Goal: Use online tool/utility

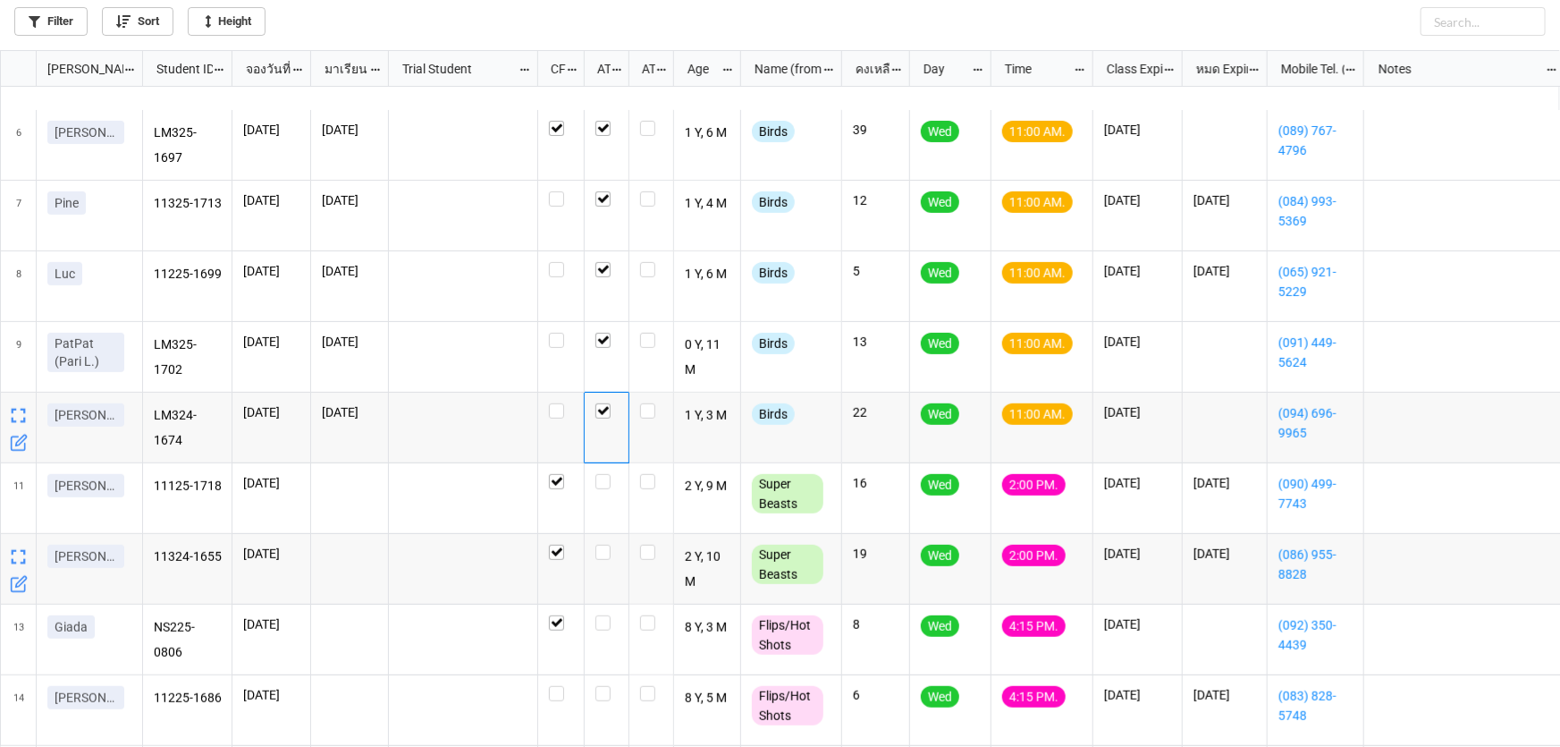
scroll to position [385, 0]
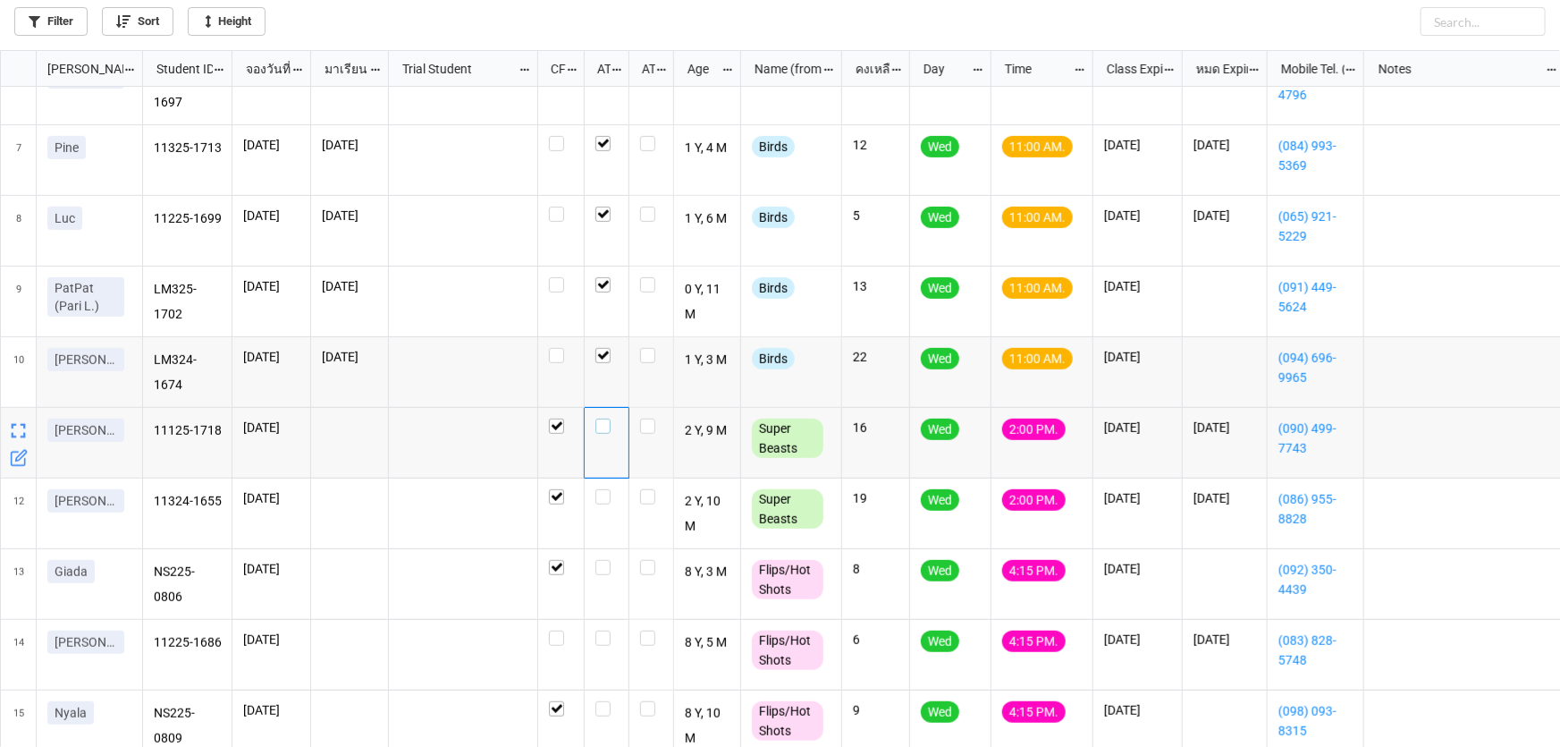
click at [599, 418] on label "grid" at bounding box center [606, 418] width 22 height 0
checkbox input "false"
checkbox input "true"
checkbox input "false"
checkbox input "true"
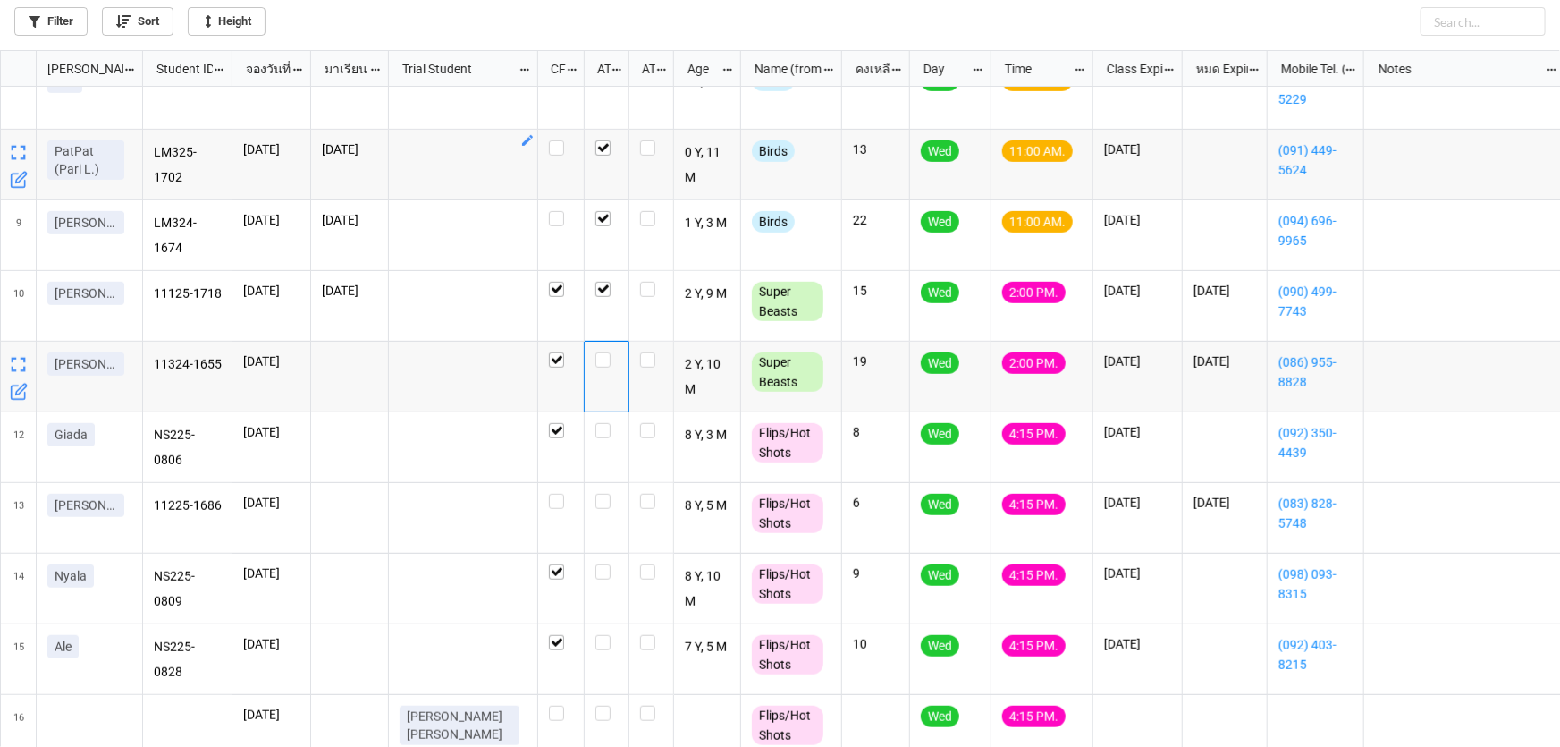
scroll to position [477, 0]
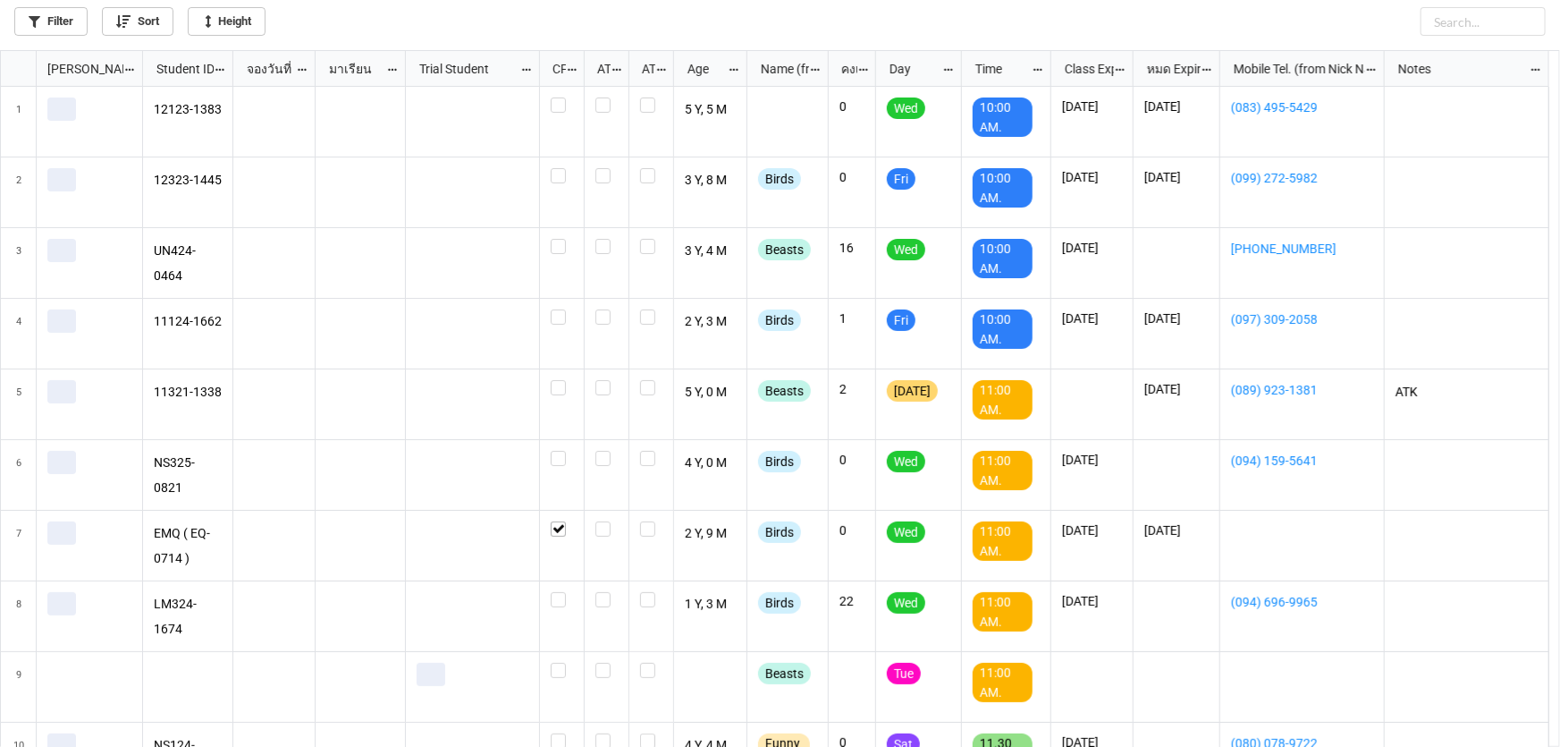
scroll to position [687, 1549]
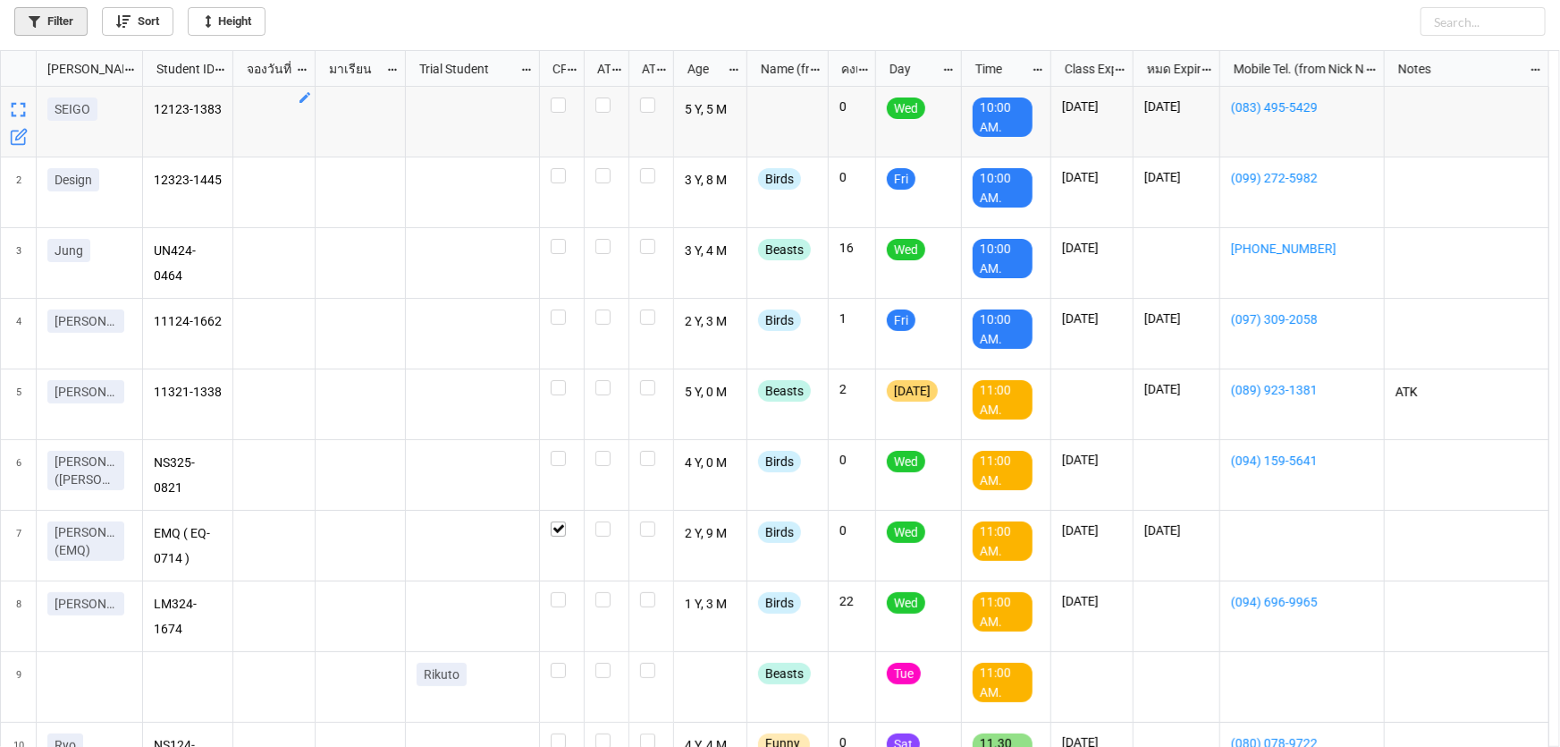
click at [63, 24] on link "Filter" at bounding box center [50, 21] width 73 height 29
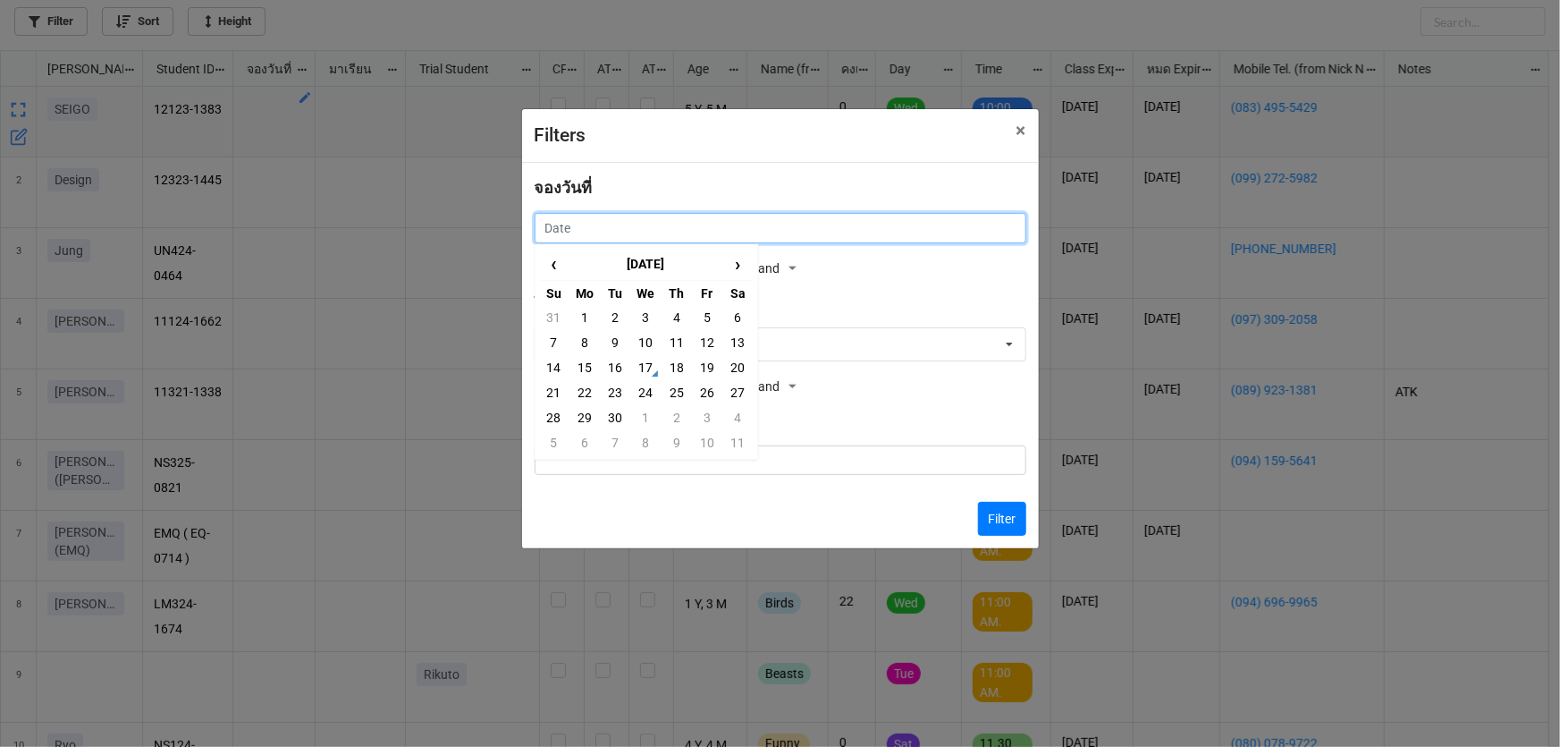
click at [702, 234] on input "text" at bounding box center [781, 228] width 492 height 30
click at [678, 363] on td "18" at bounding box center [677, 367] width 30 height 25
type input "[DATE]"
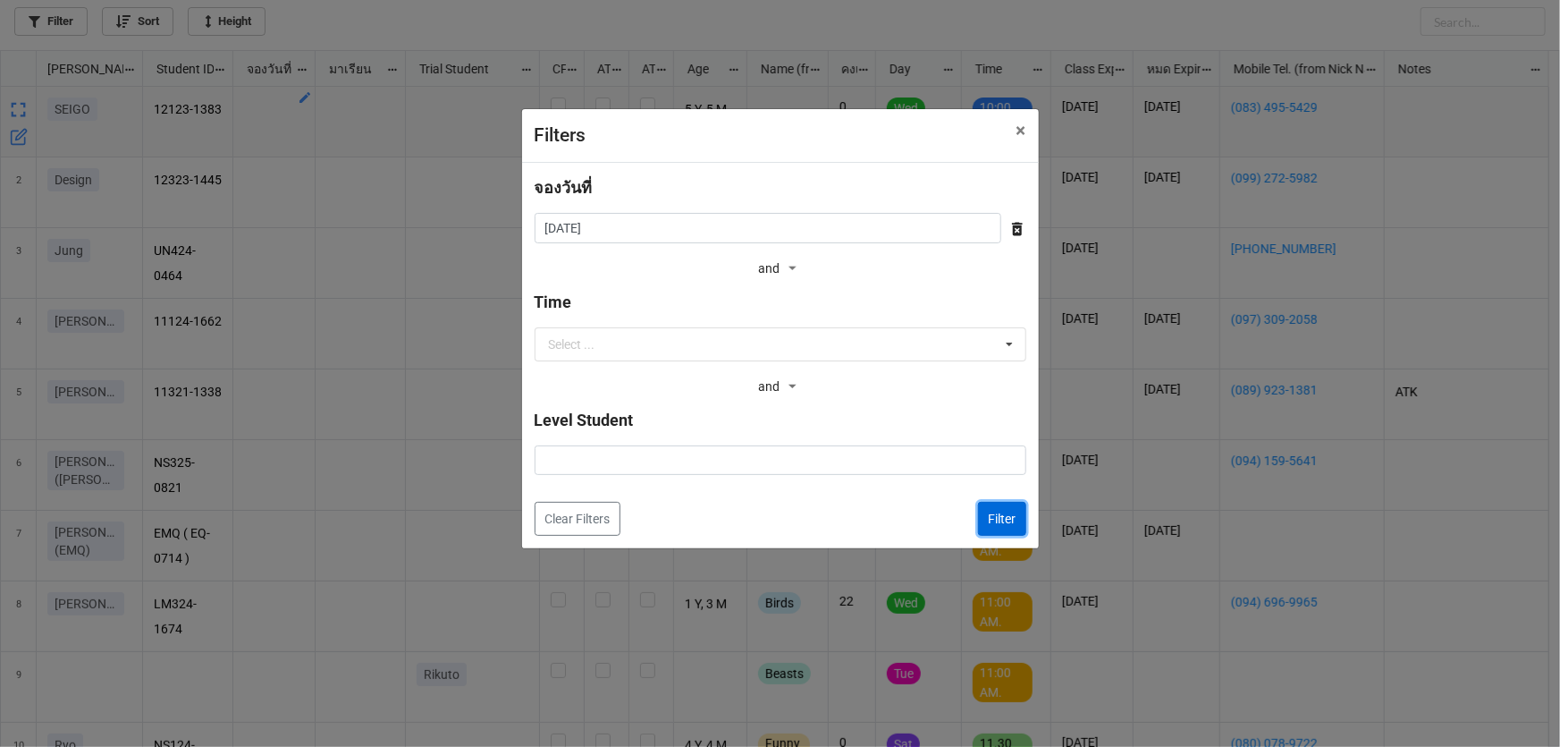
click at [1009, 523] on button "Filter" at bounding box center [1002, 519] width 48 height 34
